Goal: Check status: Check status

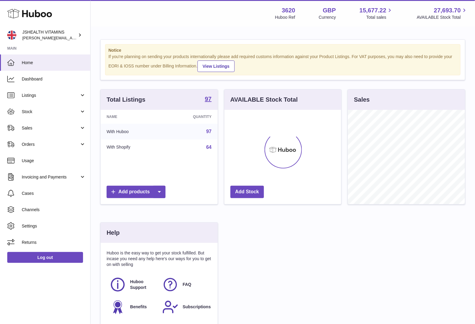
scroll to position [94, 117]
click at [46, 112] on span "Stock" at bounding box center [51, 112] width 58 height 6
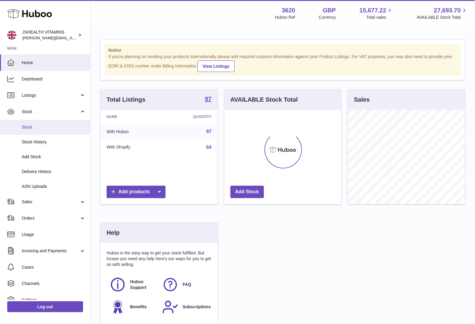
click at [44, 124] on span "Stock" at bounding box center [54, 127] width 64 height 6
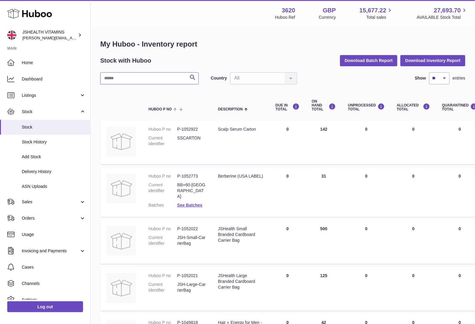
click at [133, 77] on input "text" at bounding box center [149, 78] width 99 height 12
type input "*****"
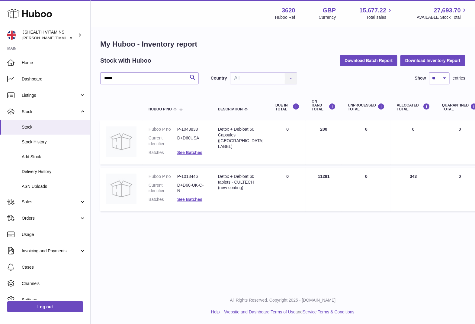
click at [190, 175] on dd "P-1013446" at bounding box center [191, 177] width 29 height 6
copy dd "1013446"
click at [40, 187] on span "ASN Uploads" at bounding box center [54, 186] width 64 height 6
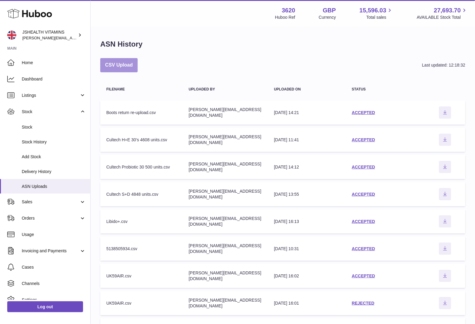
click at [132, 66] on button "CSV Upload" at bounding box center [118, 65] width 37 height 14
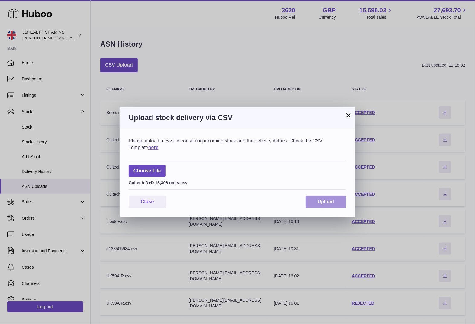
click at [328, 199] on span "Upload" at bounding box center [326, 201] width 16 height 5
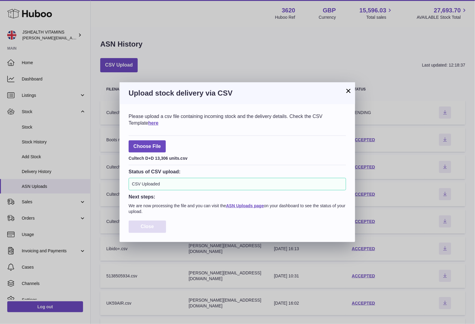
click at [148, 224] on span "Close" at bounding box center [147, 226] width 13 height 5
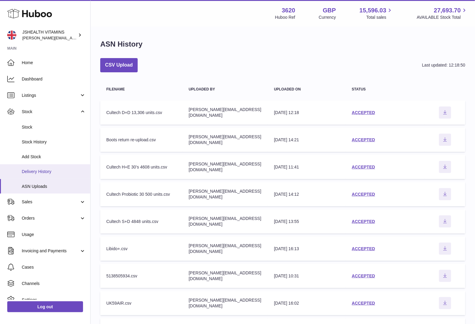
click at [64, 177] on link "Delivery History" at bounding box center [45, 171] width 90 height 15
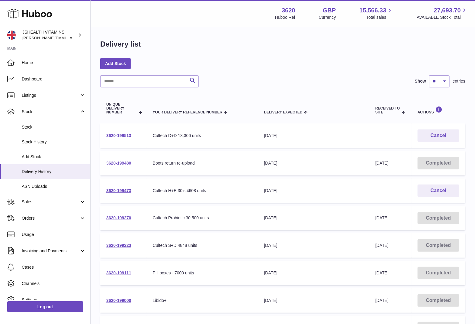
click at [118, 137] on link "3620-199513" at bounding box center [118, 135] width 25 height 5
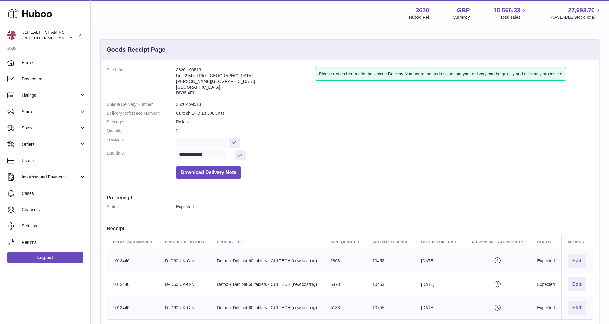
click at [194, 105] on dd "3620-199513" at bounding box center [384, 105] width 417 height 6
copy dl "3620-199513"
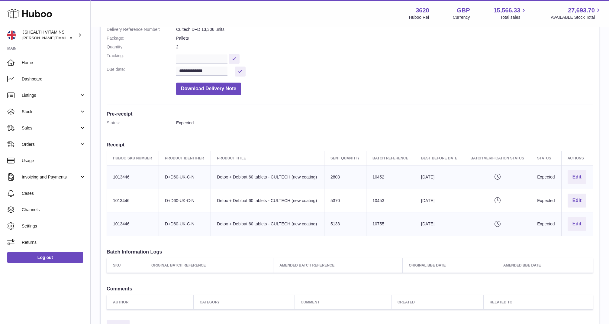
scroll to position [91, 0]
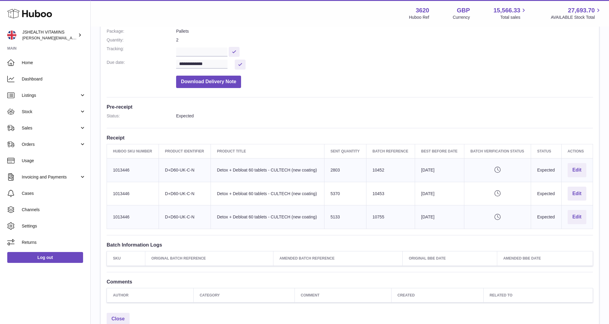
drag, startPoint x: 320, startPoint y: 217, endPoint x: 230, endPoint y: 216, distance: 90.7
click at [230, 216] on td "Product title Detox + Debloat 60 tablets - CULTECH (new coating)" at bounding box center [268, 217] width 114 height 24
copy td "+ Debloat 60 tablets - CULTECH (new coating)"
click at [124, 196] on td "Huboo SKU Number 1013446" at bounding box center [133, 194] width 52 height 24
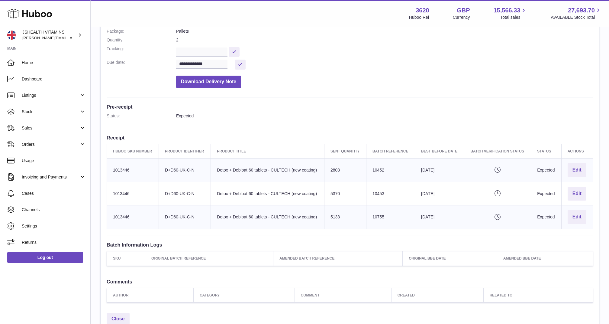
click at [124, 196] on td "Huboo SKU Number 1013446" at bounding box center [133, 194] width 52 height 24
copy tr "1013446"
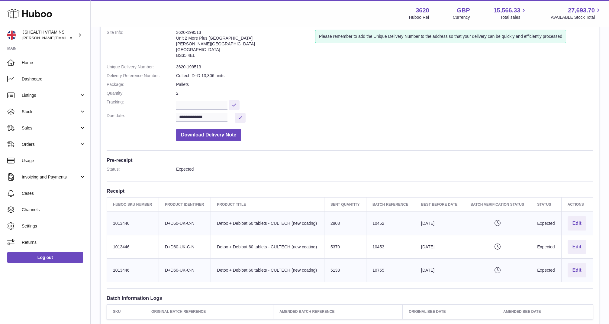
scroll to position [27, 0]
